Goal: Task Accomplishment & Management: Manage account settings

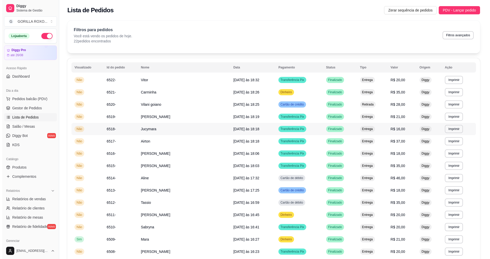
scroll to position [57, 0]
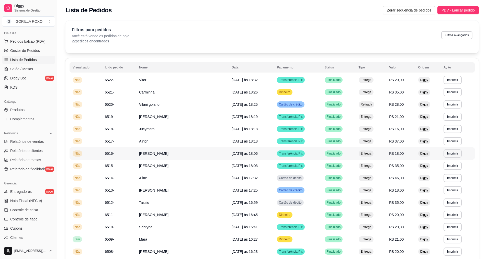
click at [168, 152] on td "[PERSON_NAME]" at bounding box center [182, 153] width 92 height 12
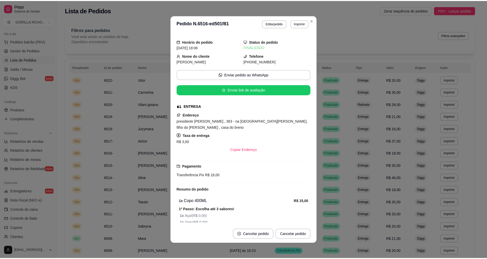
scroll to position [26, 0]
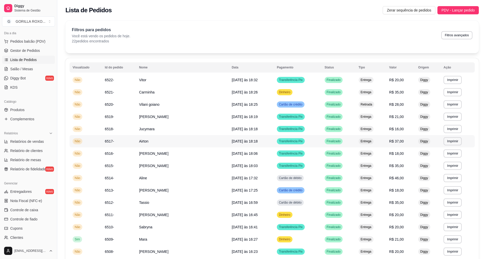
click at [177, 147] on td "Airton" at bounding box center [182, 141] width 92 height 12
click at [163, 132] on td "Jucymara" at bounding box center [182, 129] width 92 height 12
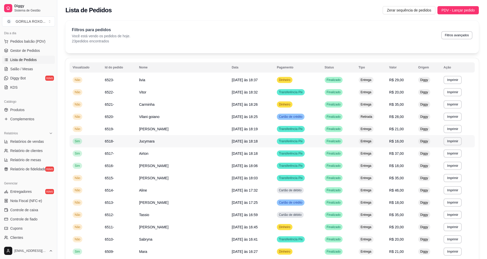
click at [163, 140] on td "Jucymara" at bounding box center [182, 141] width 92 height 12
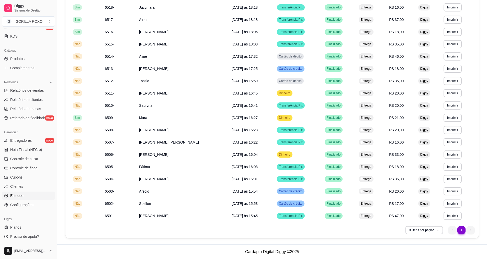
click at [29, 194] on link "Estoque" at bounding box center [28, 196] width 53 height 8
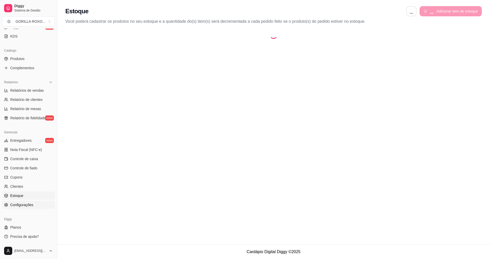
click at [30, 205] on span "Configurações" at bounding box center [21, 204] width 23 height 5
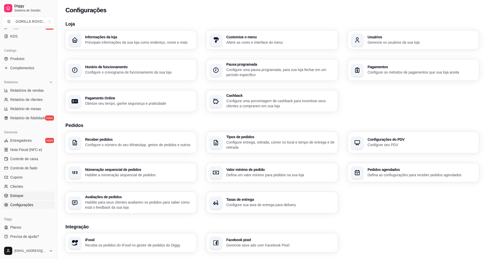
click at [35, 197] on link "Estoque" at bounding box center [28, 196] width 53 height 8
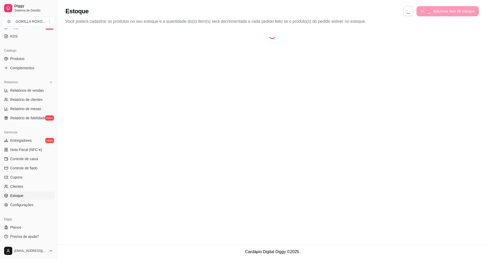
select select "QUANTITY_ORDER"
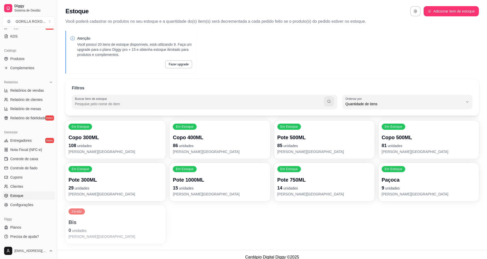
scroll to position [5, 0]
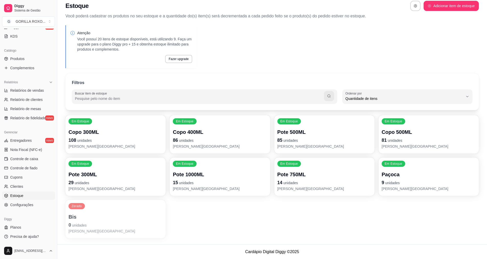
click at [354, 178] on p "Pote 750ML" at bounding box center [324, 174] width 94 height 7
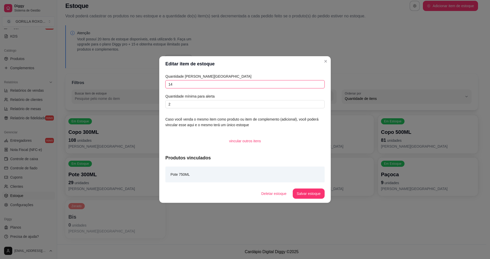
click at [188, 86] on input "14" at bounding box center [245, 84] width 159 height 8
type input "13"
click at [322, 195] on button "Salvar estoque" at bounding box center [309, 194] width 32 height 10
